Goal: Transaction & Acquisition: Purchase product/service

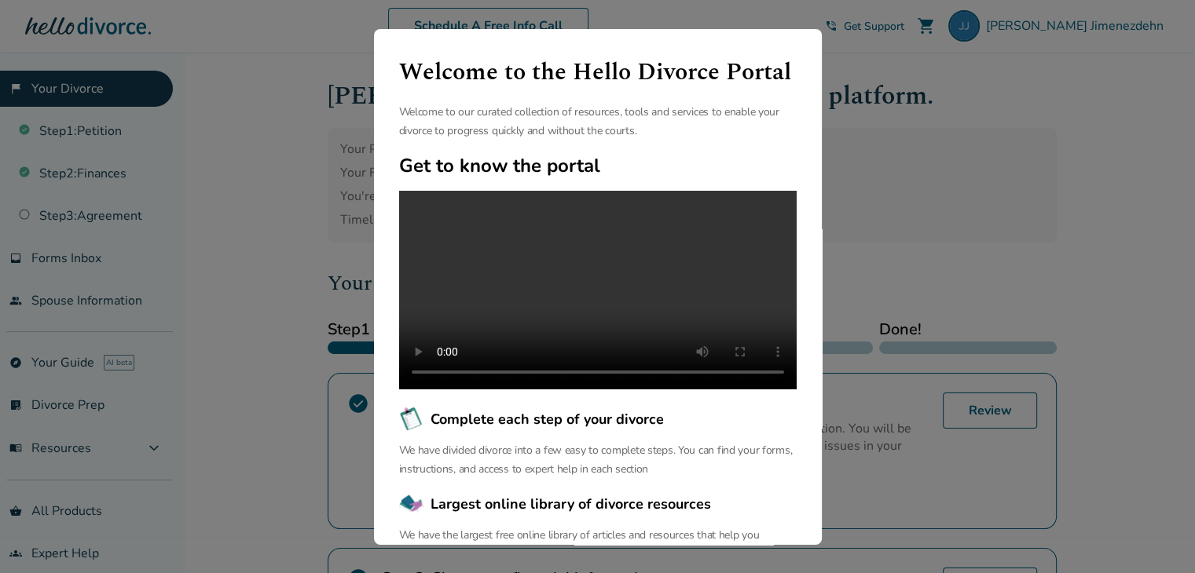
click at [266, 215] on div "Welcome to the Hello Divorce Portal Welcome to our curated collection of resour…" at bounding box center [597, 286] width 1195 height 573
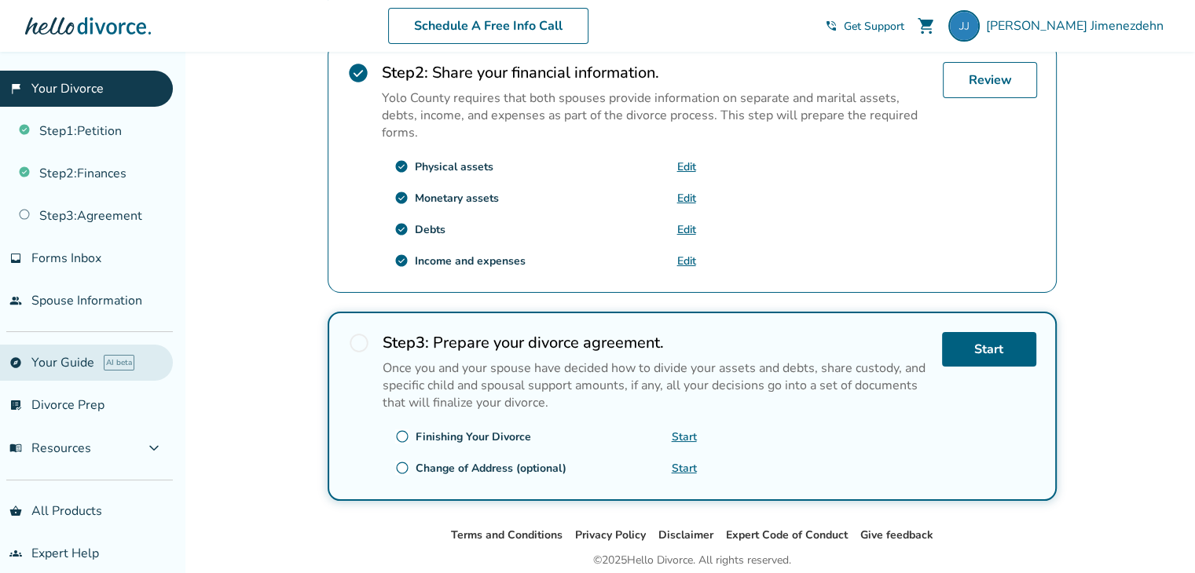
scroll to position [14, 0]
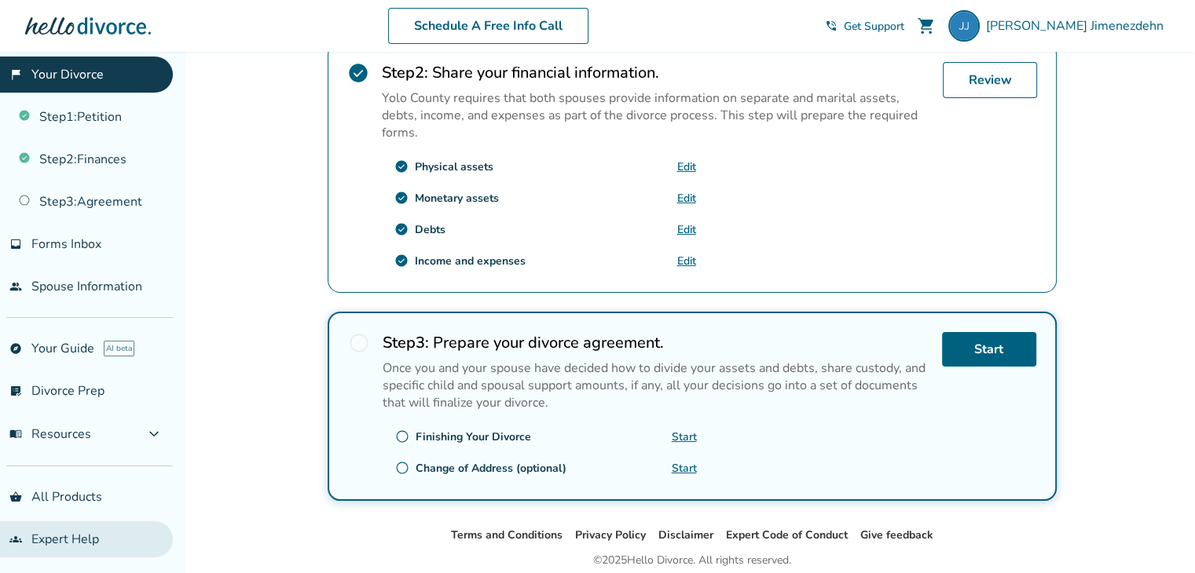
click at [76, 539] on link "groups Expert Help" at bounding box center [86, 540] width 173 height 36
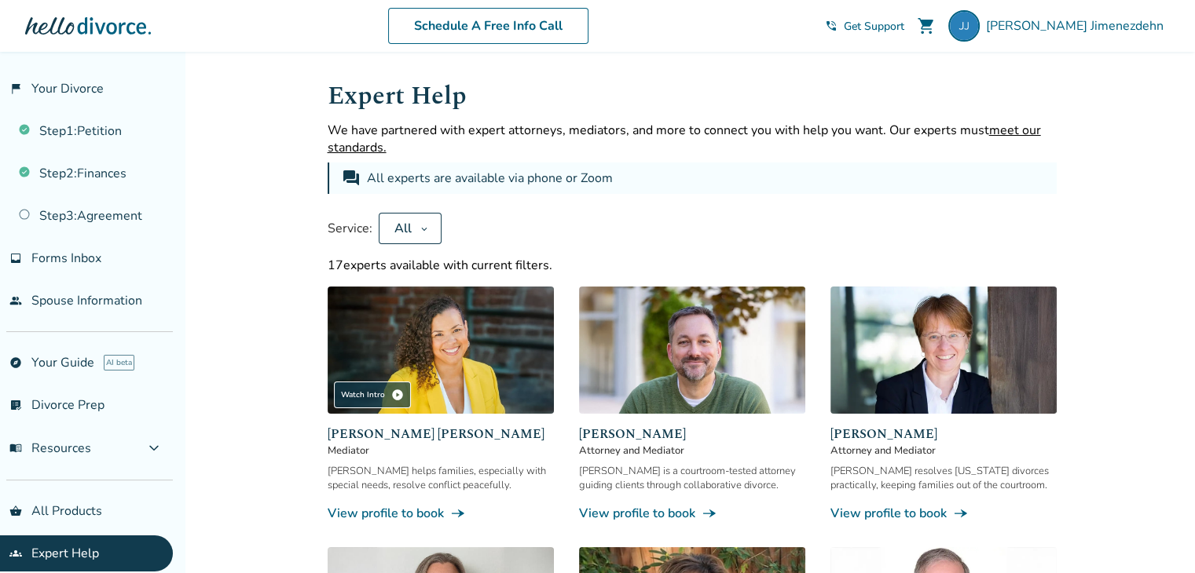
click at [431, 225] on button "All" at bounding box center [410, 228] width 63 height 31
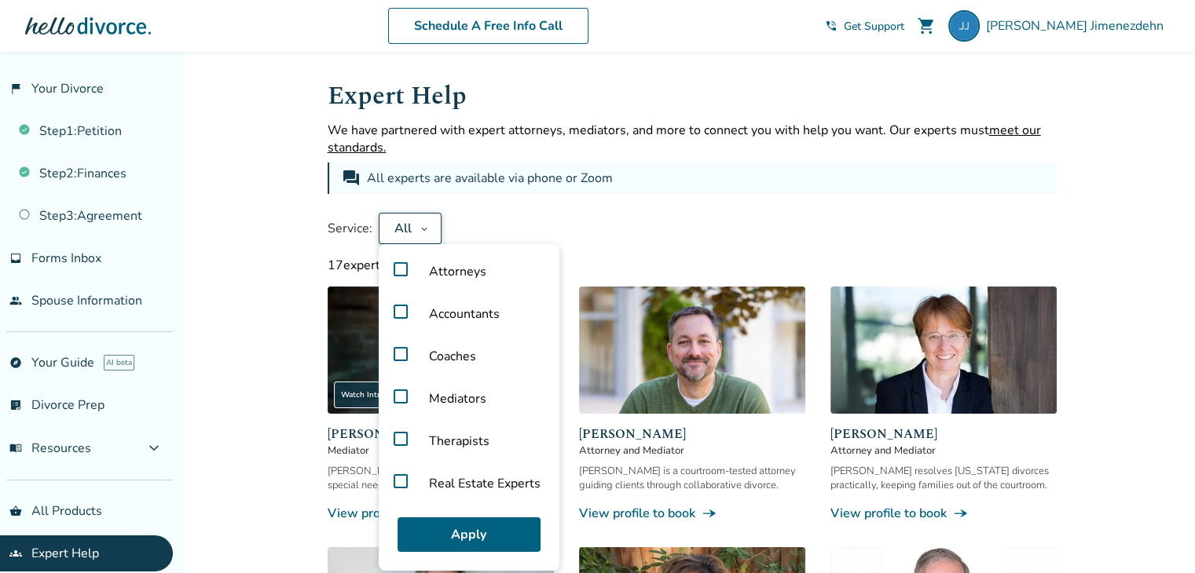
click at [400, 315] on label "Accountants" at bounding box center [469, 314] width 168 height 42
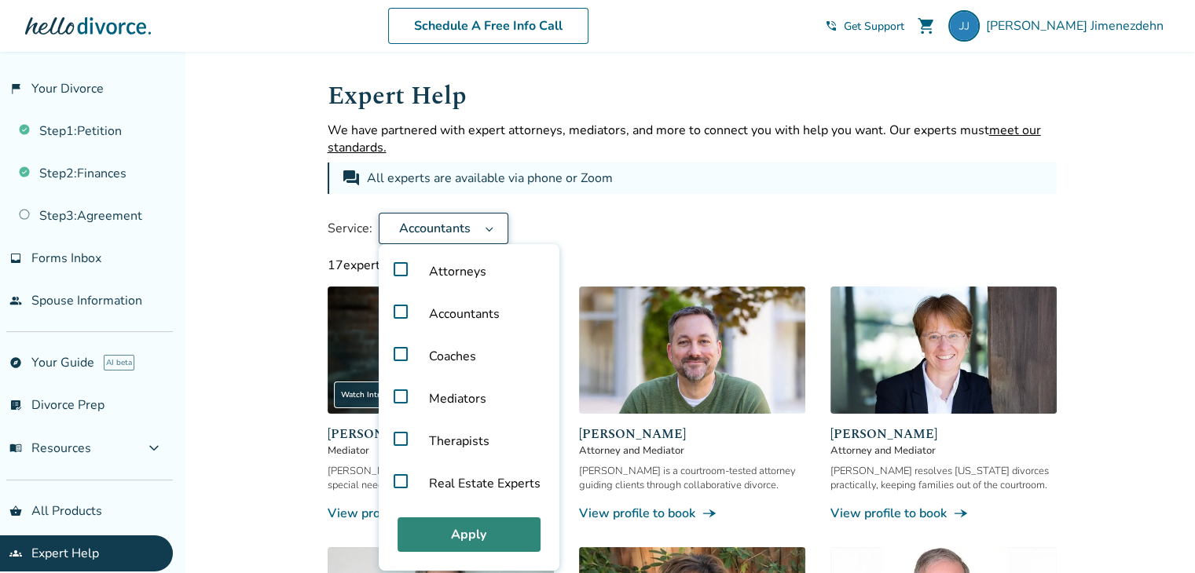
click at [467, 530] on button "Apply" at bounding box center [468, 535] width 143 height 35
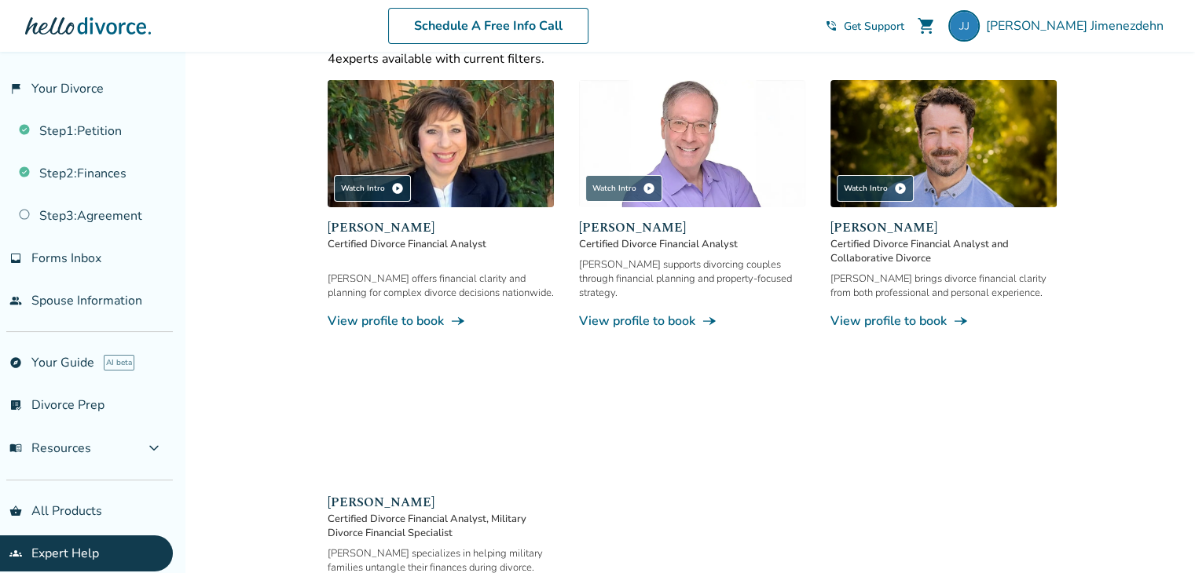
scroll to position [217, 0]
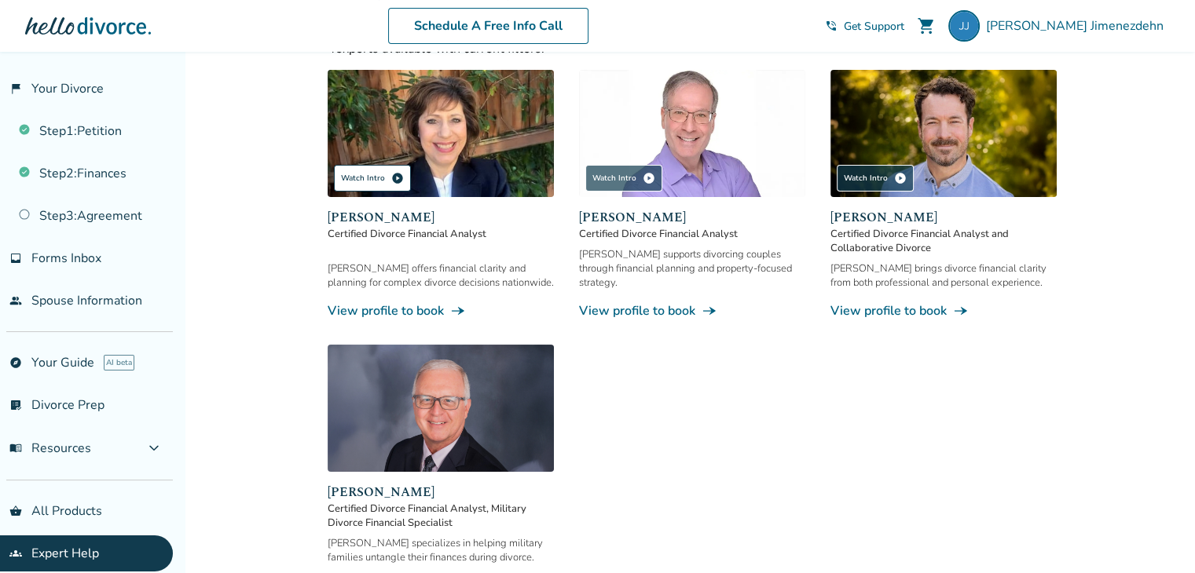
click at [361, 174] on div "Watch Intro play_circle" at bounding box center [372, 178] width 77 height 27
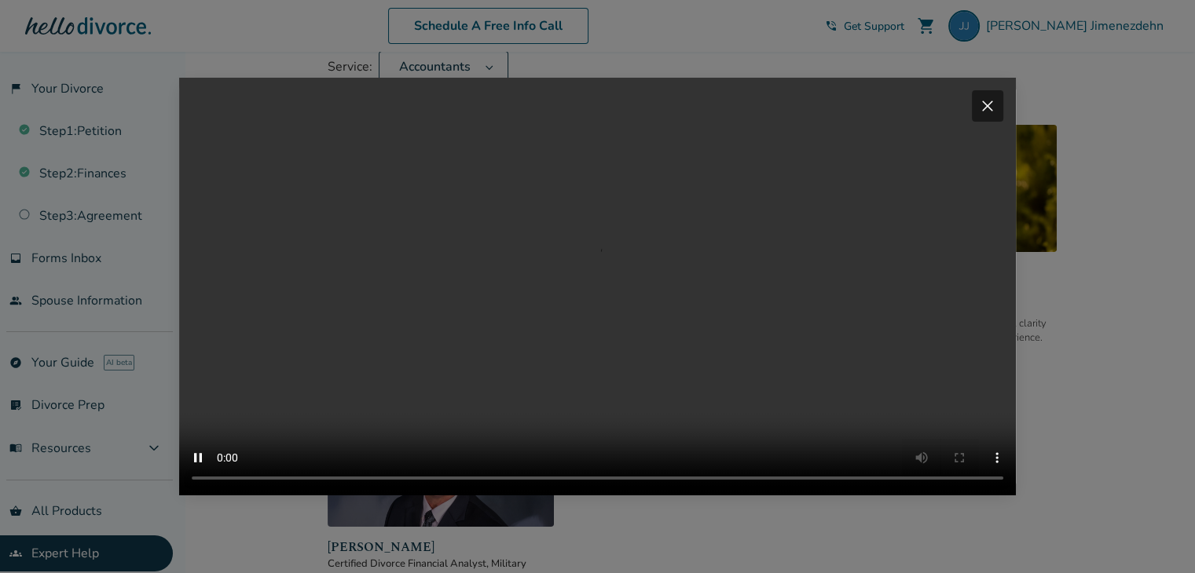
scroll to position [160, 0]
click at [997, 97] on span "close" at bounding box center [987, 106] width 19 height 19
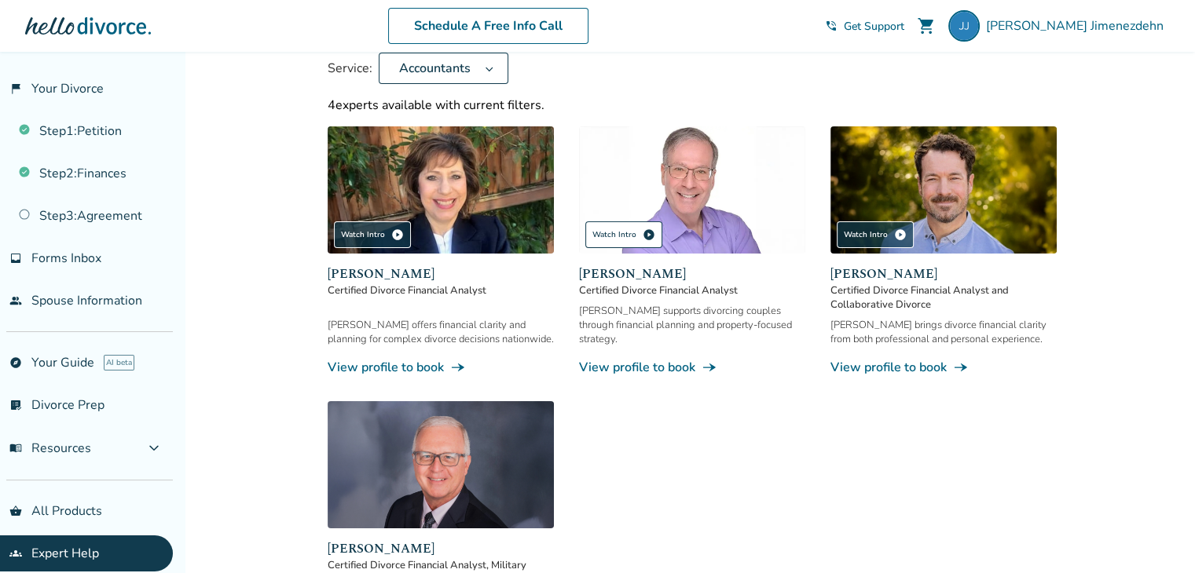
click at [613, 230] on div "Watch Intro play_circle" at bounding box center [623, 234] width 77 height 27
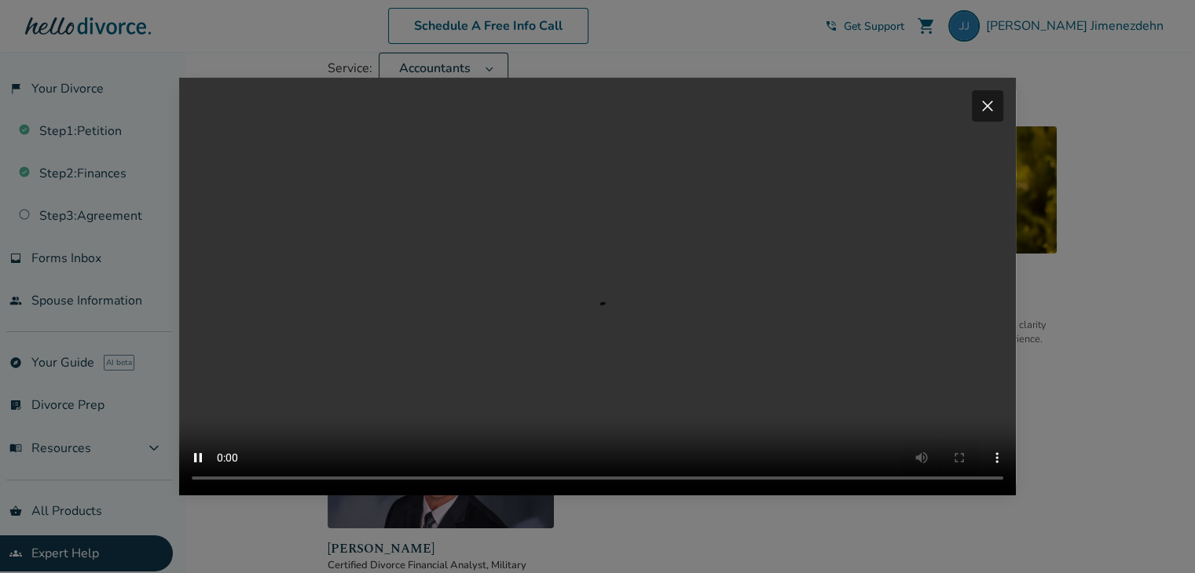
click at [997, 97] on span "close" at bounding box center [987, 106] width 19 height 19
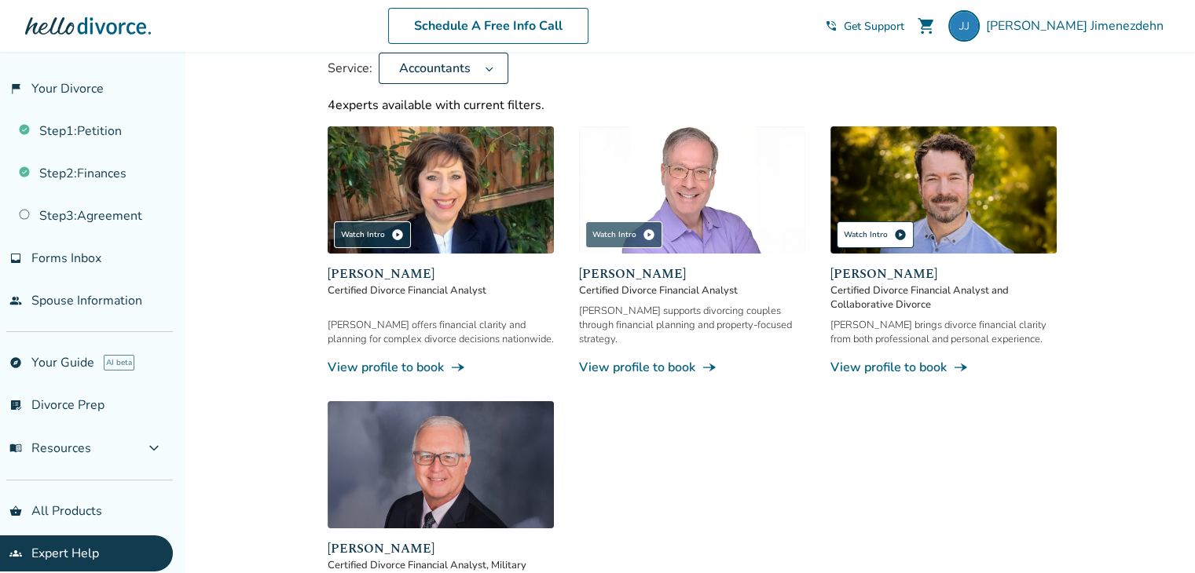
click at [879, 236] on div "Watch Intro play_circle" at bounding box center [874, 234] width 77 height 27
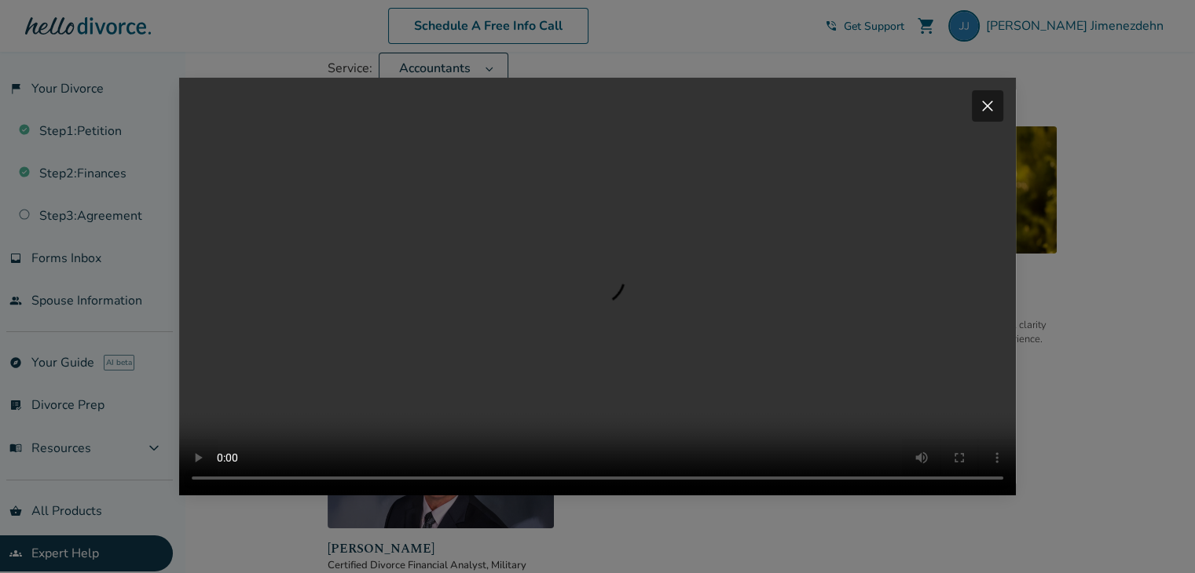
click at [993, 97] on span "close" at bounding box center [987, 106] width 19 height 19
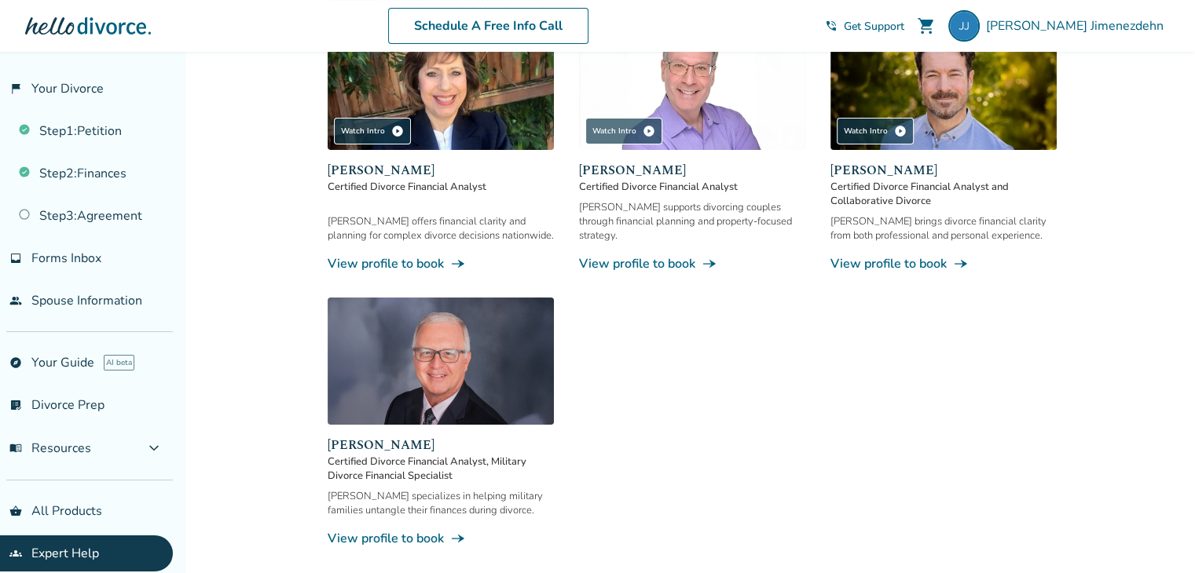
scroll to position [273, 0]
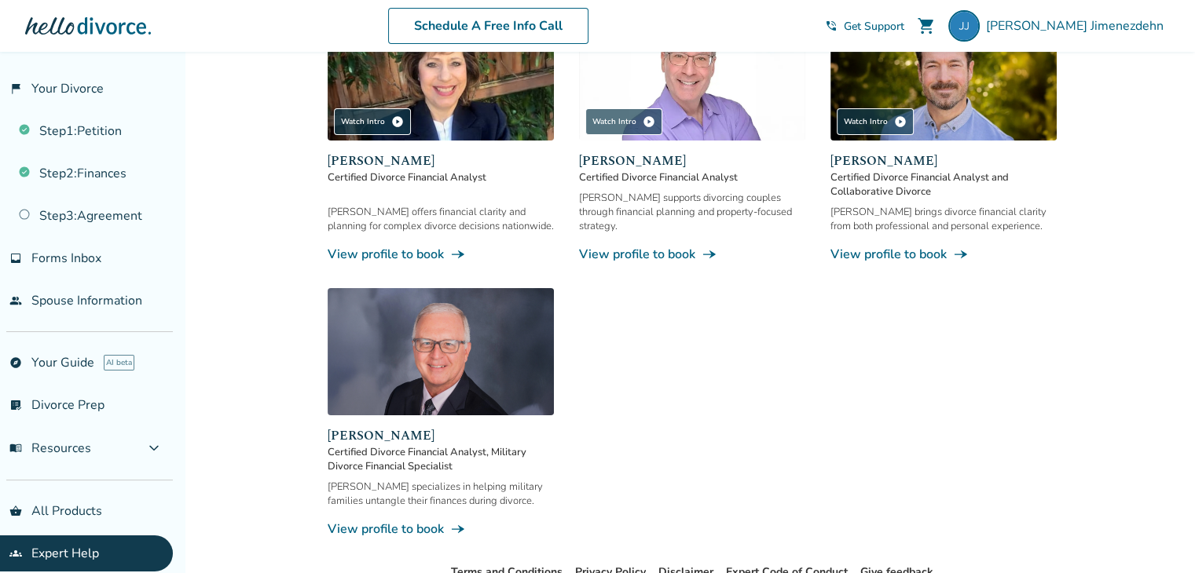
click at [392, 251] on link "View profile to book line_end_arrow_notch" at bounding box center [441, 254] width 226 height 17
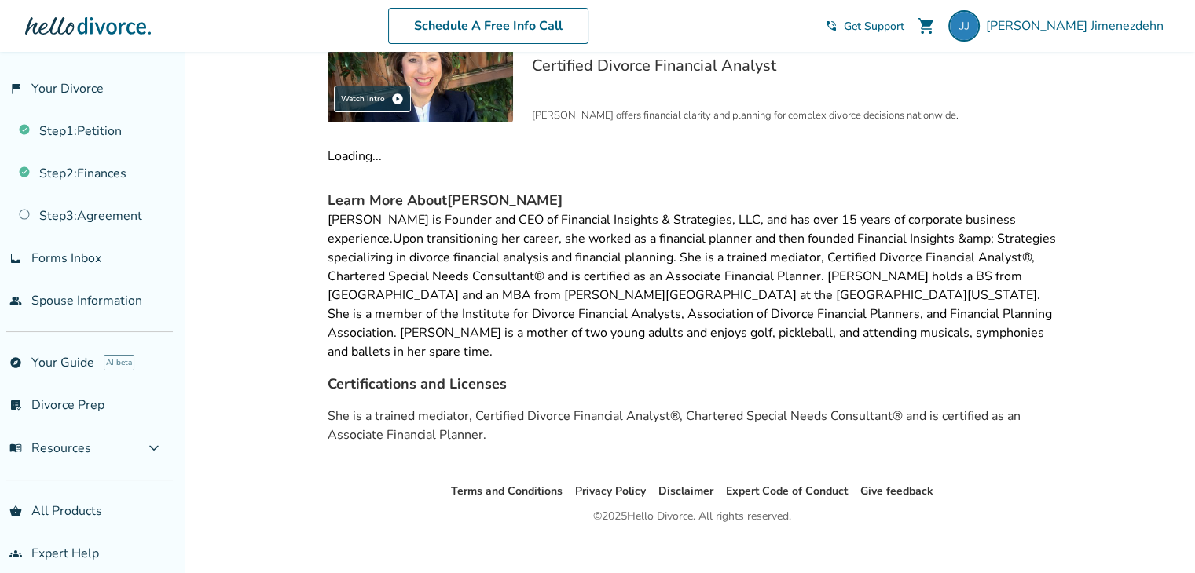
scroll to position [183, 0]
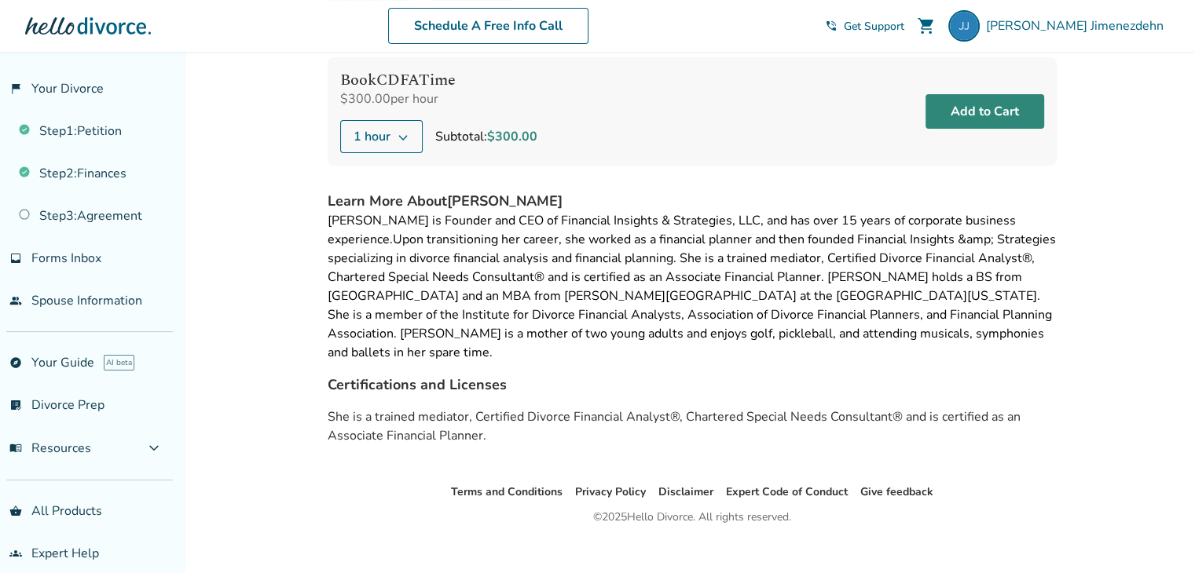
click at [957, 104] on button "Add to Cart" at bounding box center [984, 111] width 119 height 35
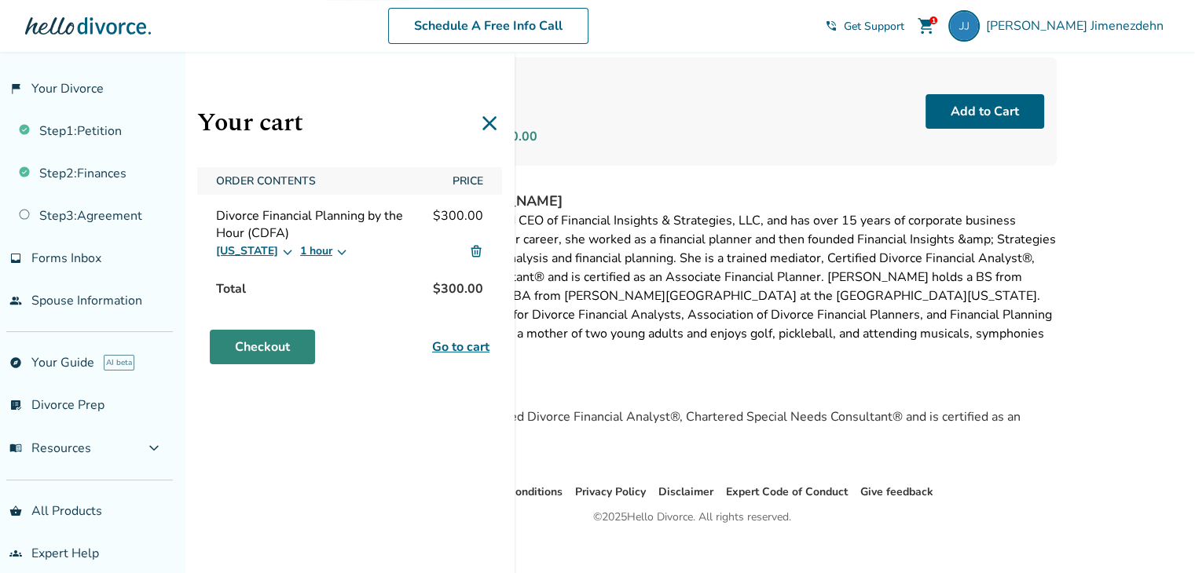
click at [268, 343] on link "Checkout" at bounding box center [262, 347] width 105 height 35
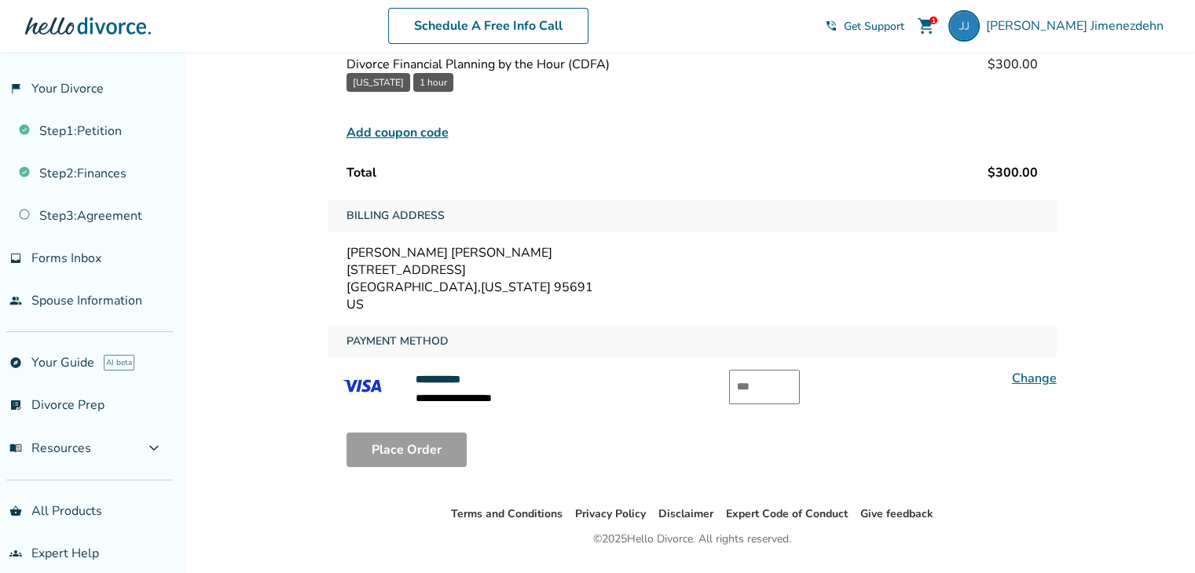
scroll to position [148, 0]
click at [751, 381] on input "text" at bounding box center [764, 386] width 71 height 35
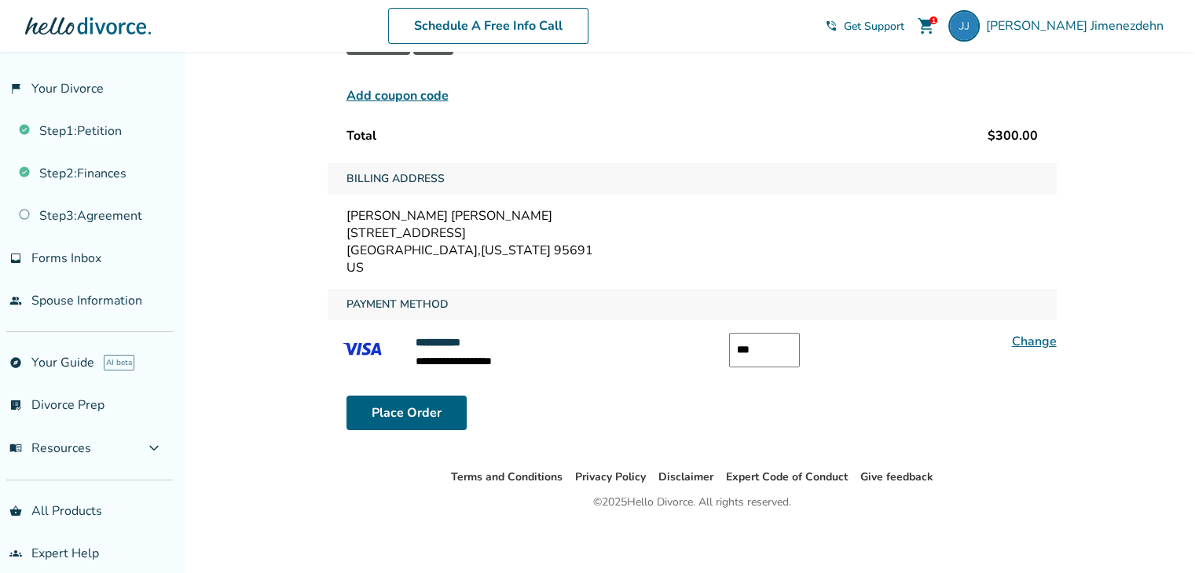
scroll to position [186, 0]
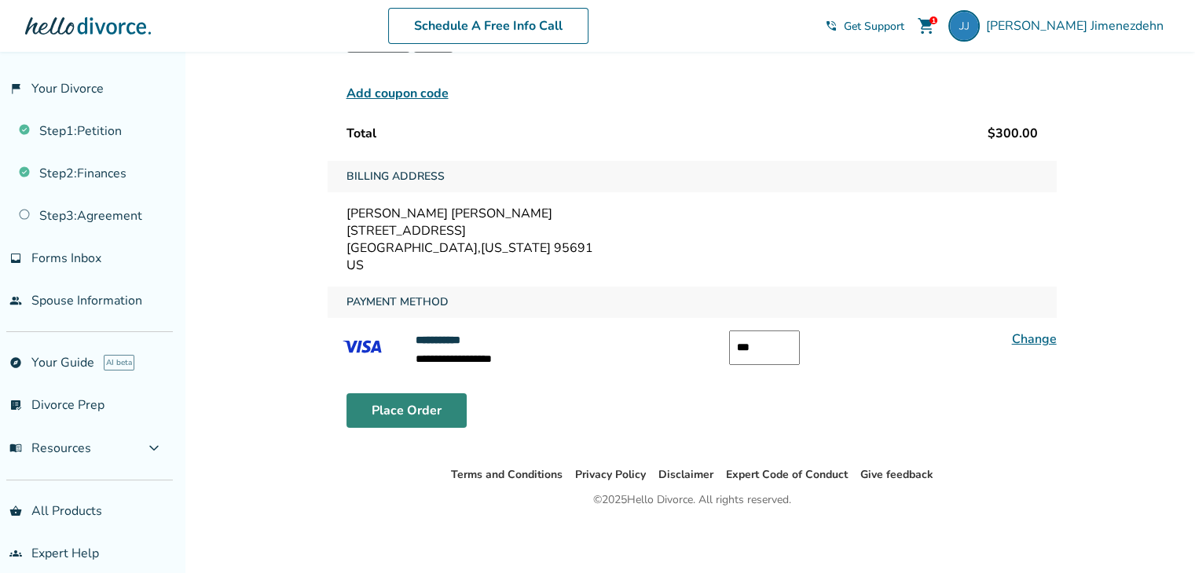
type input "***"
click at [408, 405] on button "Place Order" at bounding box center [406, 410] width 120 height 35
